Goal: Information Seeking & Learning: Learn about a topic

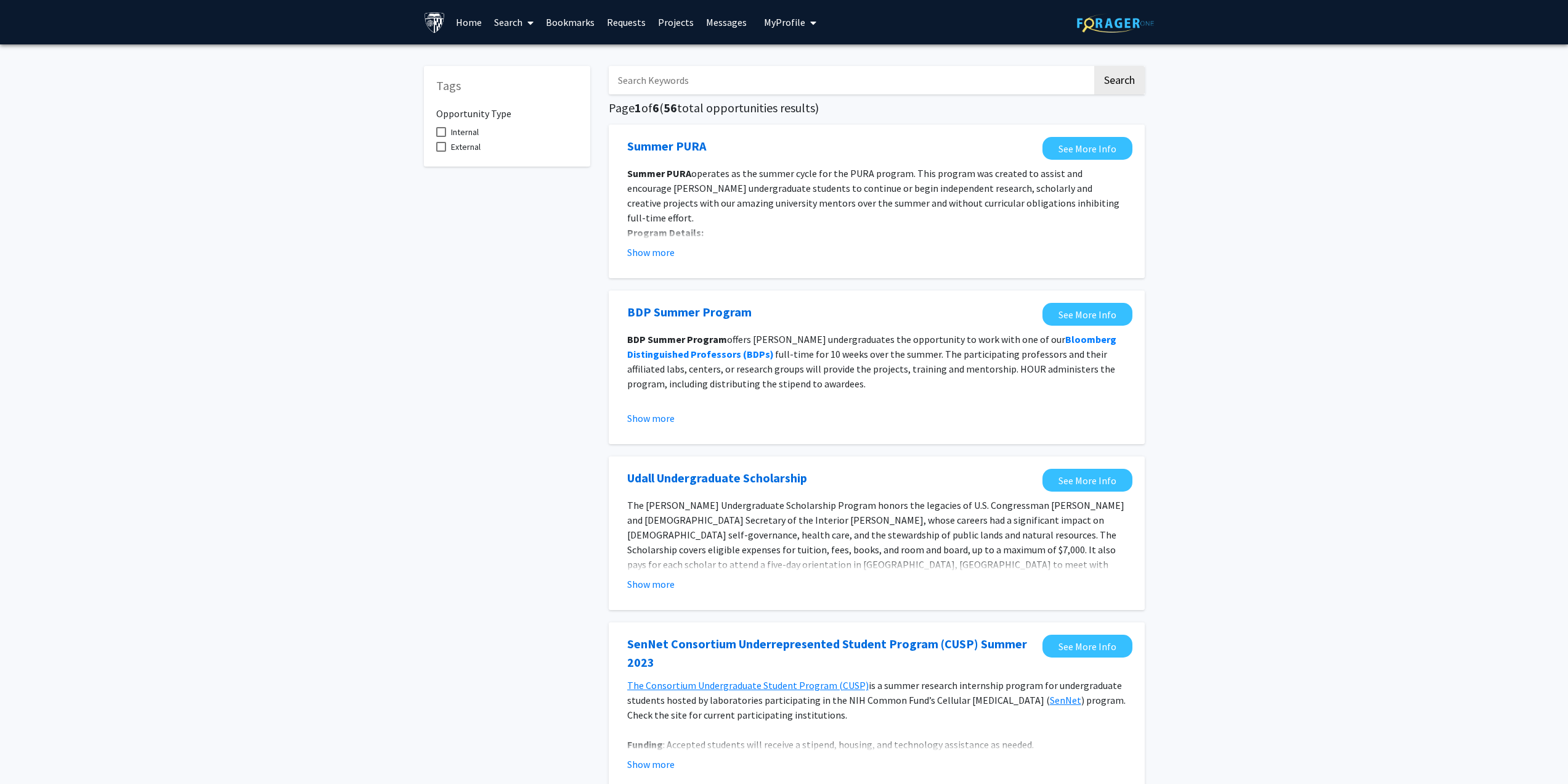
click at [445, 135] on span at bounding box center [441, 132] width 10 height 10
click at [441, 137] on input "Internal" at bounding box center [441, 137] width 1 height 1
checkbox input "true"
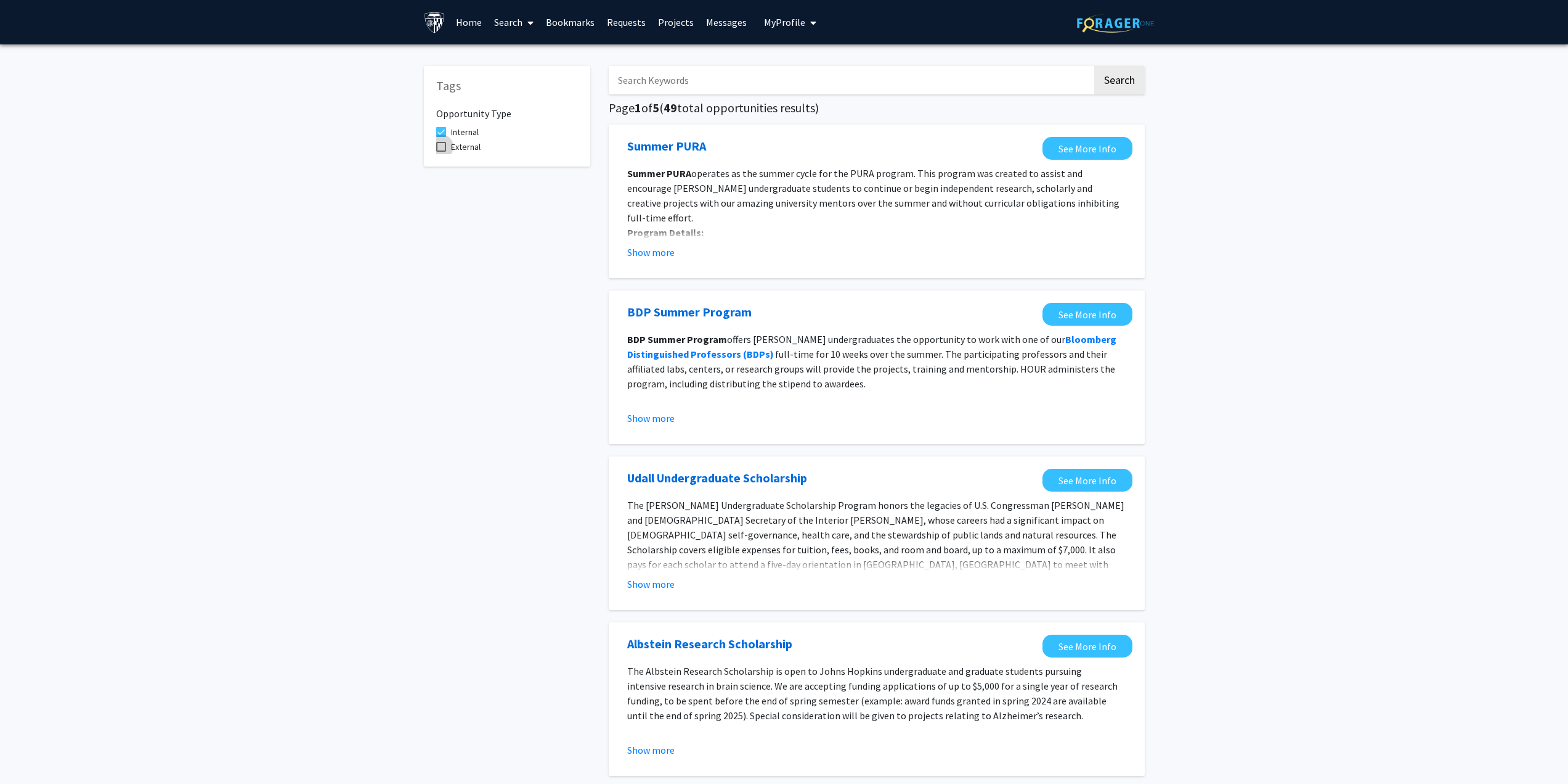
click at [444, 151] on span at bounding box center [441, 147] width 10 height 10
click at [441, 152] on input "External" at bounding box center [441, 152] width 1 height 1
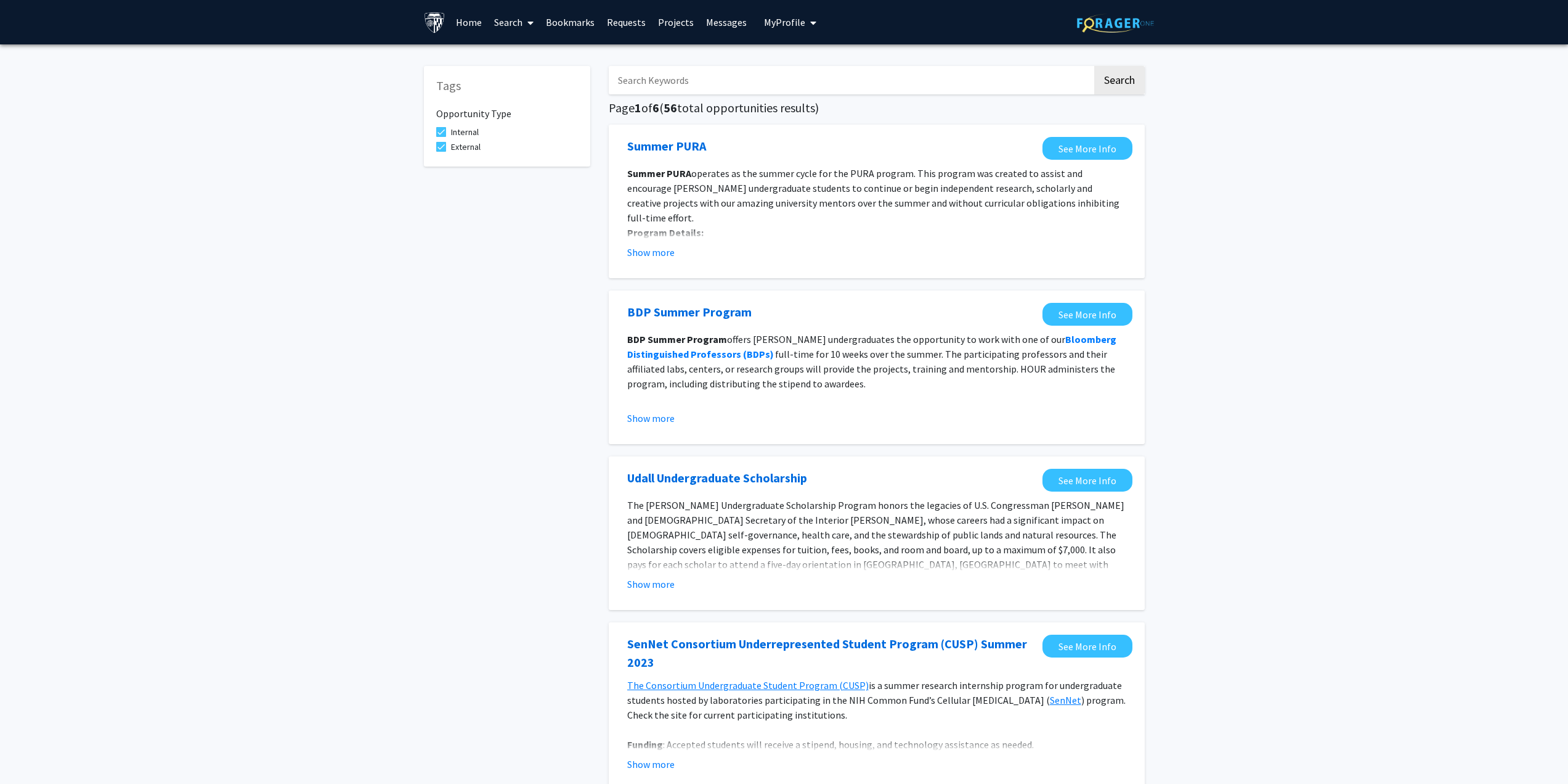
click at [443, 151] on span at bounding box center [441, 147] width 10 height 10
click at [441, 152] on input "External" at bounding box center [441, 152] width 1 height 1
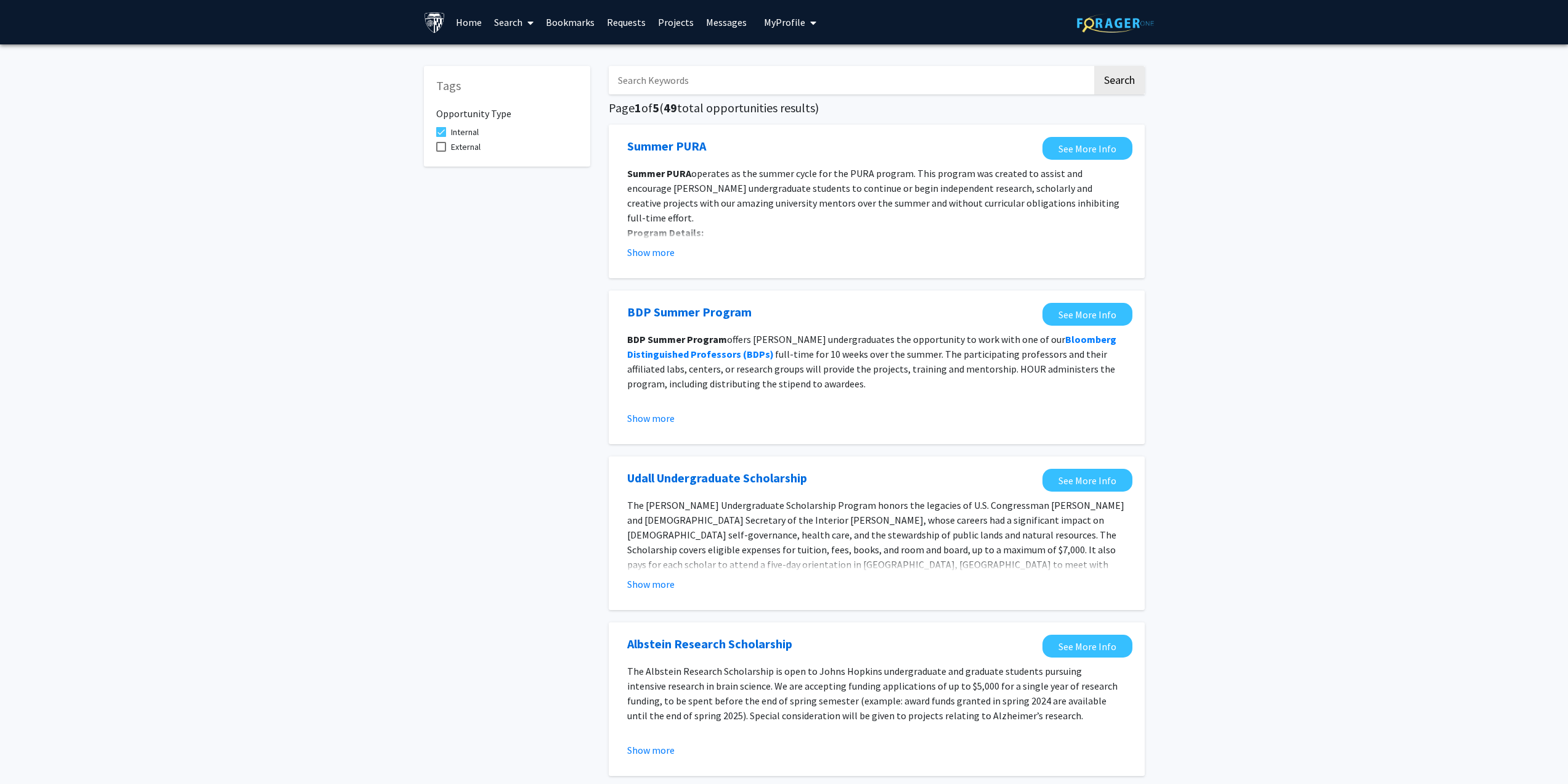
click at [441, 145] on span at bounding box center [441, 147] width 10 height 10
click at [441, 152] on input "External" at bounding box center [441, 152] width 1 height 1
checkbox input "true"
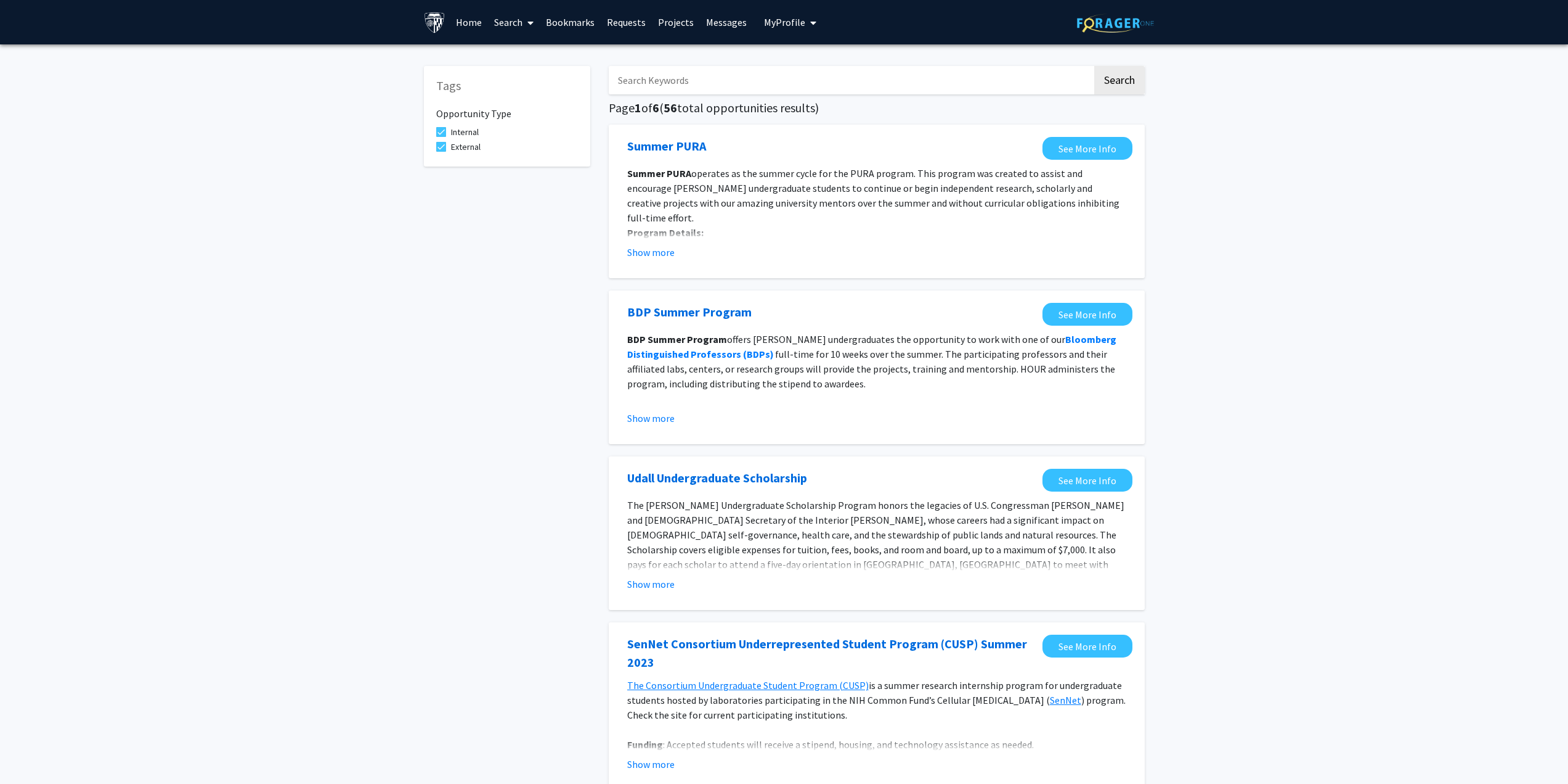
click at [443, 133] on span at bounding box center [441, 132] width 10 height 10
click at [441, 137] on input "Internal" at bounding box center [441, 137] width 1 height 1
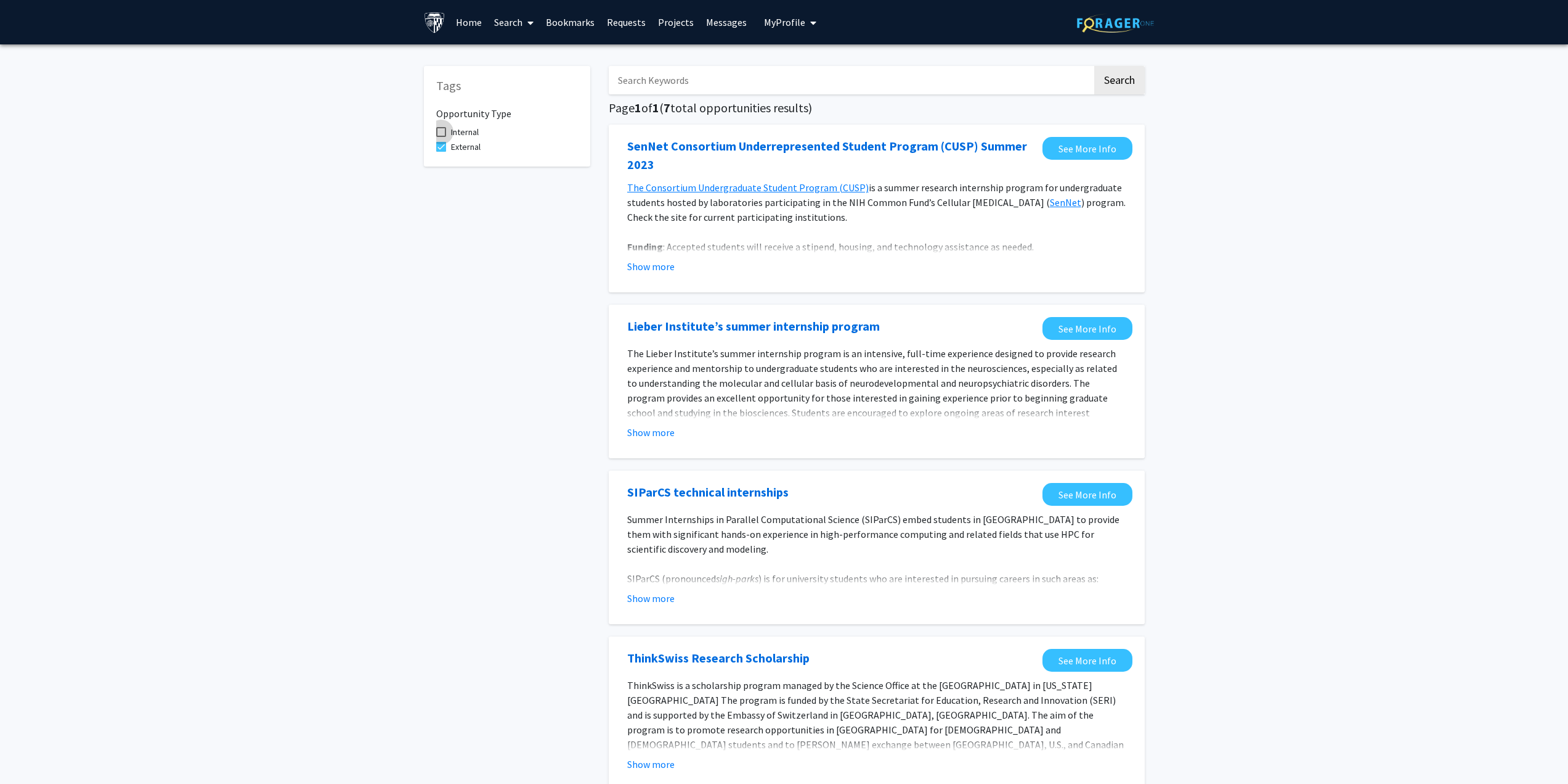
click at [445, 132] on span at bounding box center [441, 132] width 10 height 10
click at [441, 137] on input "Internal" at bounding box center [441, 137] width 1 height 1
checkbox input "true"
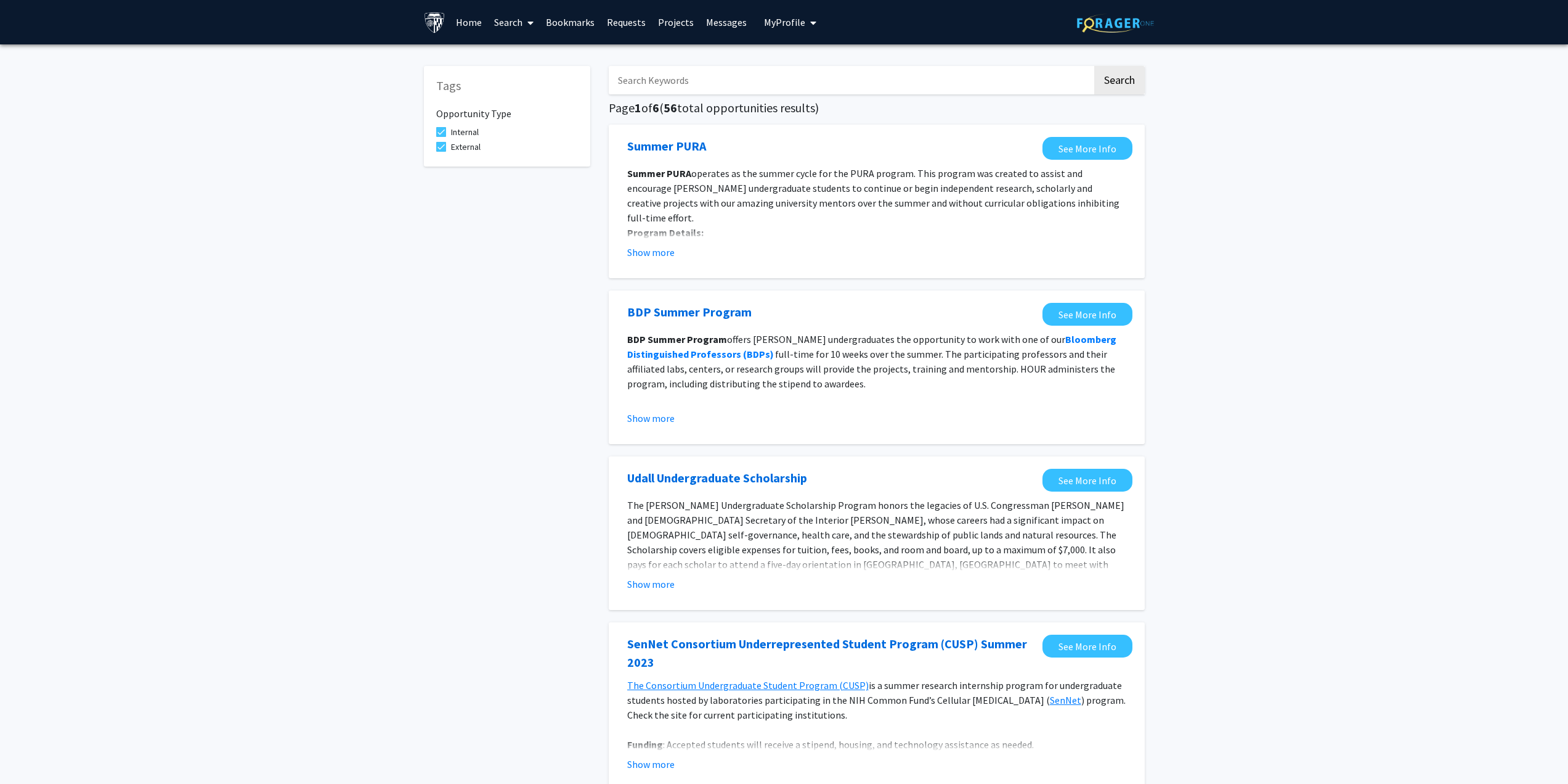
click at [443, 147] on span at bounding box center [441, 147] width 10 height 10
click at [441, 152] on input "External" at bounding box center [441, 152] width 1 height 1
checkbox input "false"
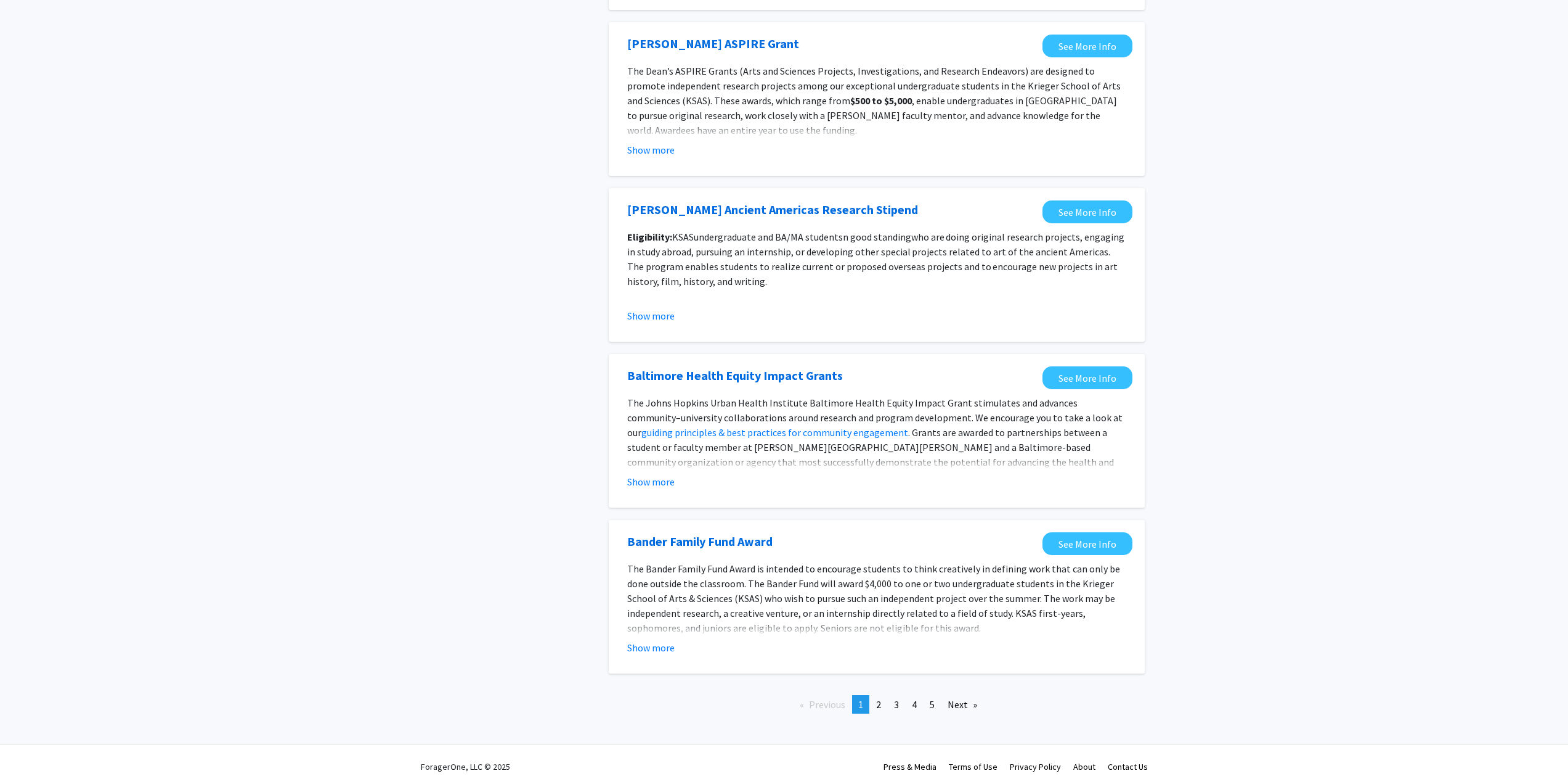
scroll to position [1052, 0]
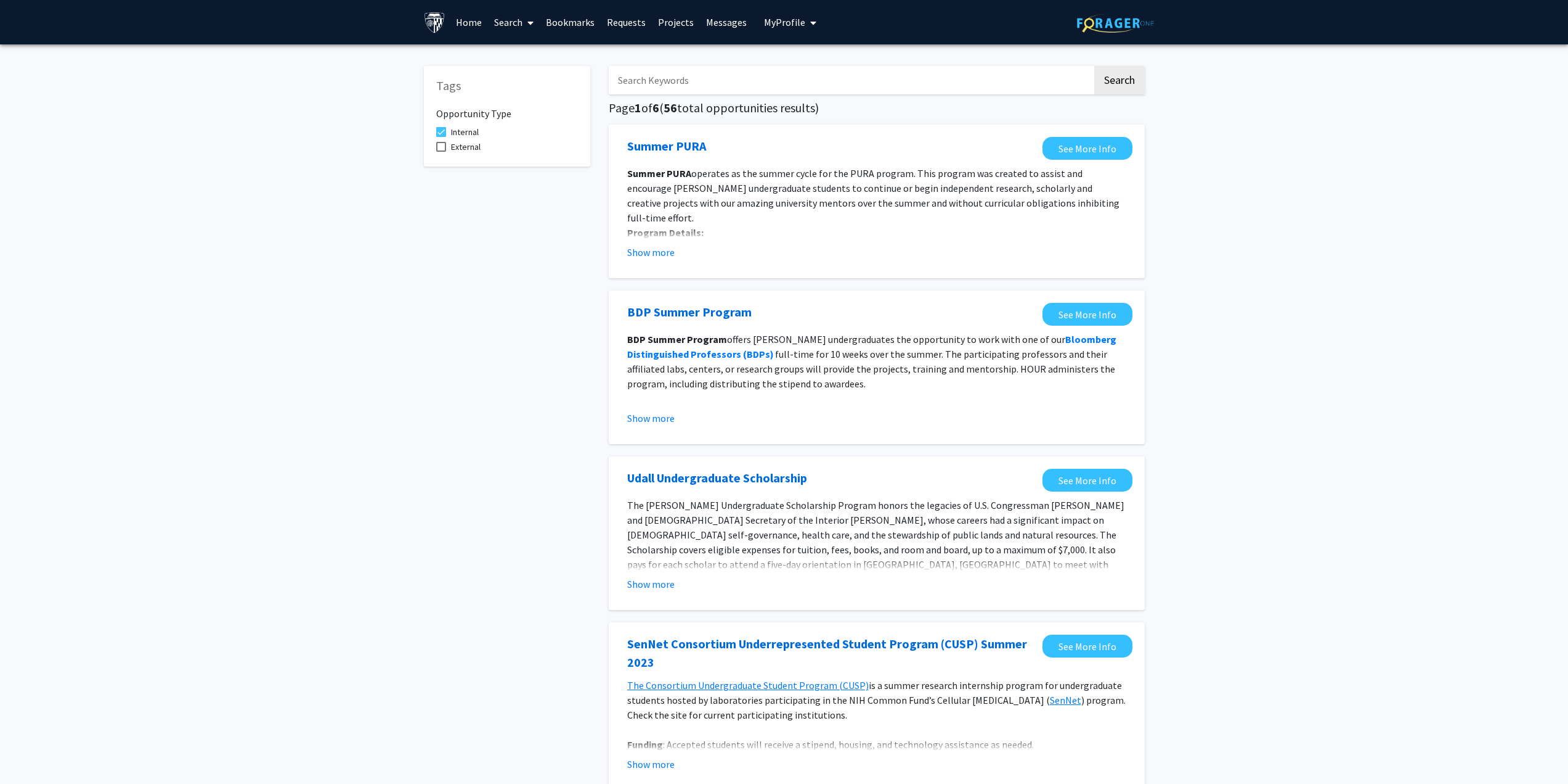
click at [667, 19] on link "Projects" at bounding box center [676, 22] width 48 height 43
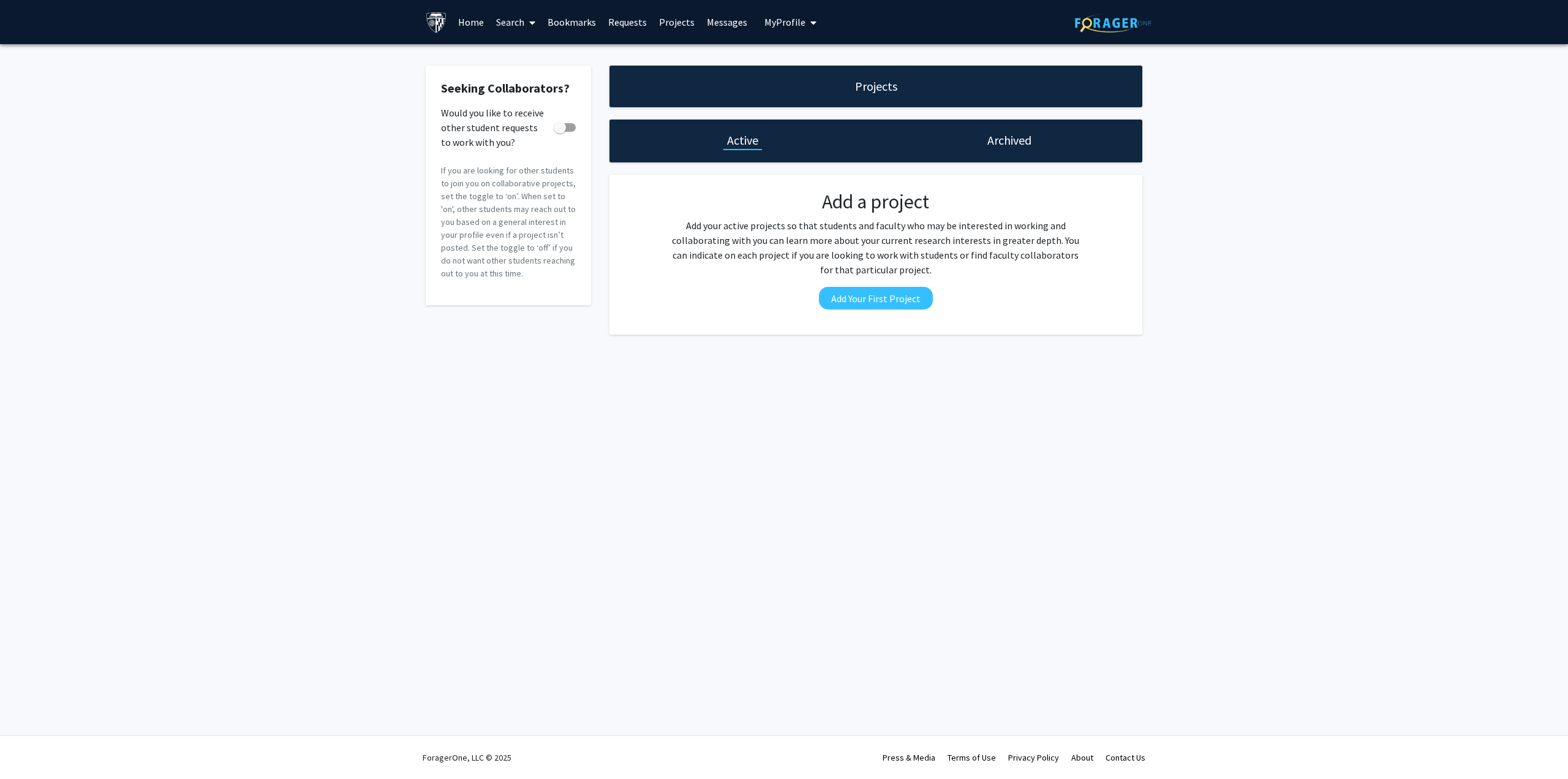
click at [632, 24] on link "Requests" at bounding box center [627, 22] width 51 height 43
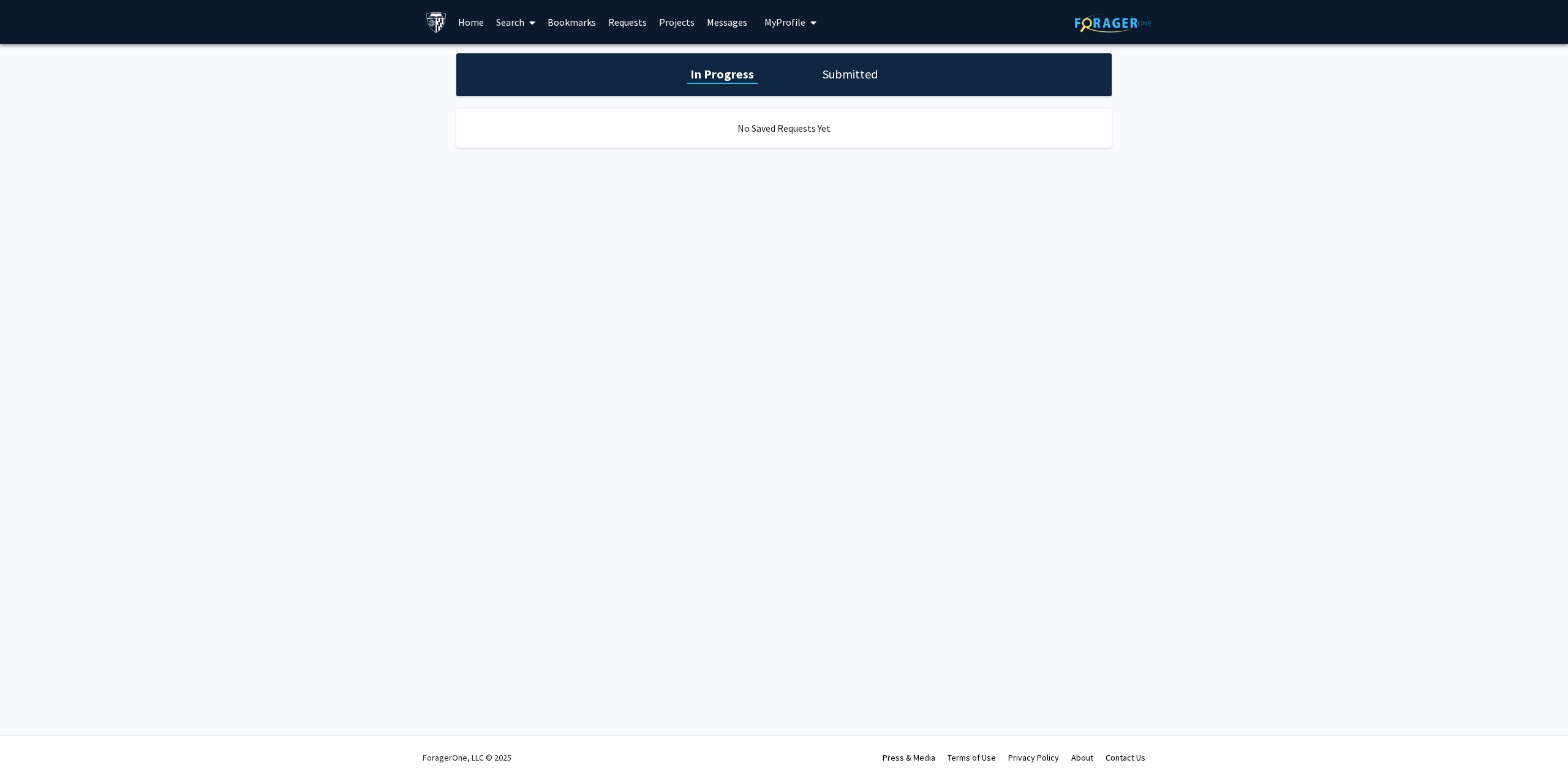
click at [472, 20] on link "Home" at bounding box center [471, 22] width 38 height 43
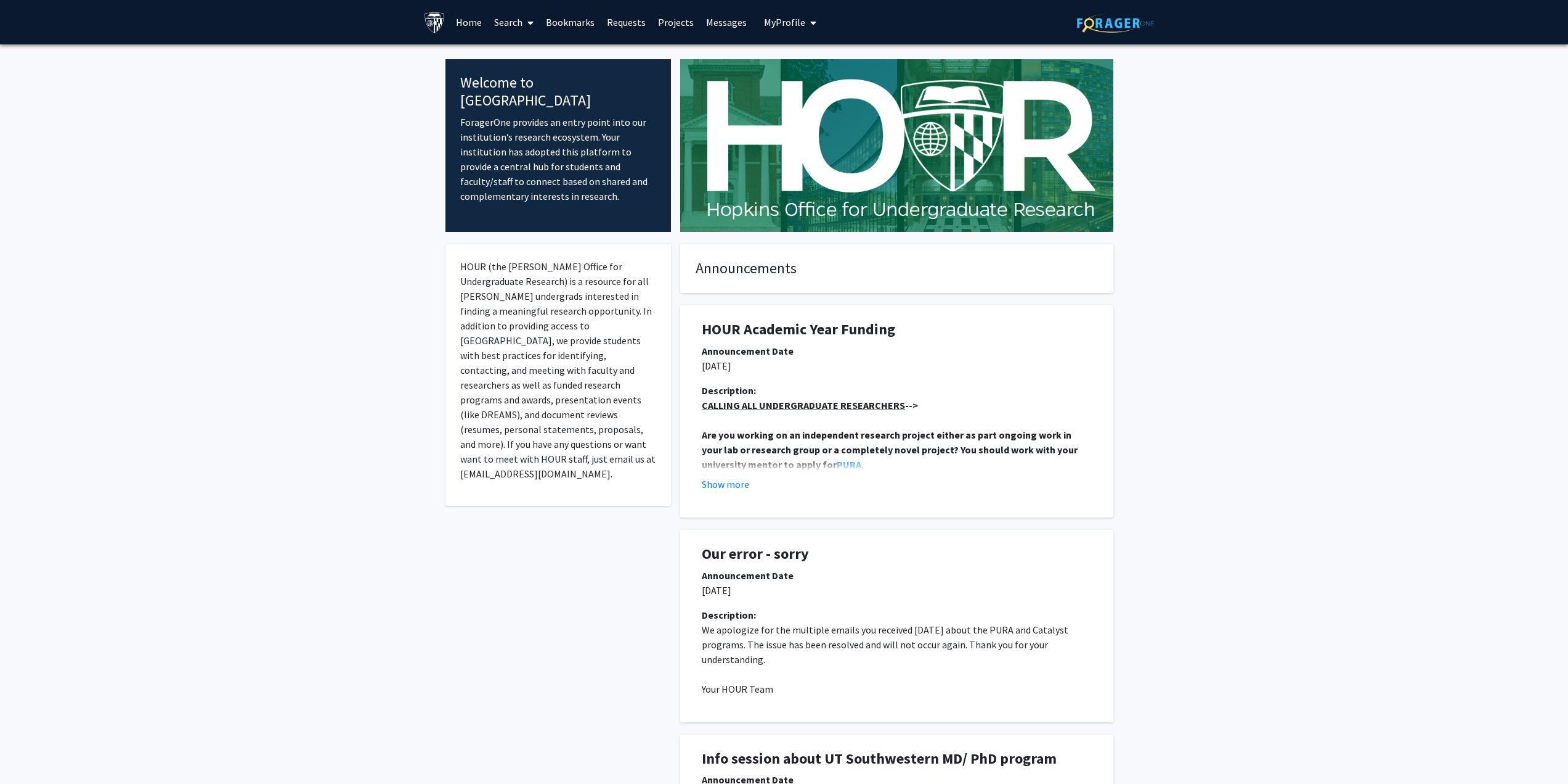
click at [441, 19] on img at bounding box center [434, 22] width 21 height 21
